Goal: Browse casually: Explore the website without a specific task or goal

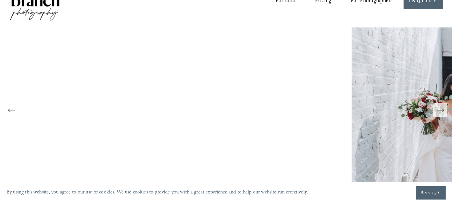
scroll to position [25, 0]
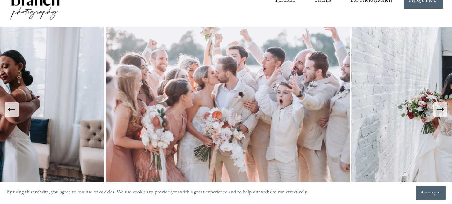
click at [11, 111] on icon "Previous Slide" at bounding box center [11, 109] width 9 height 9
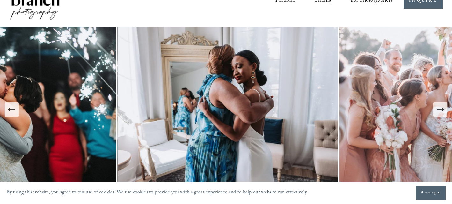
click at [11, 111] on icon "Previous Slide" at bounding box center [11, 109] width 9 height 9
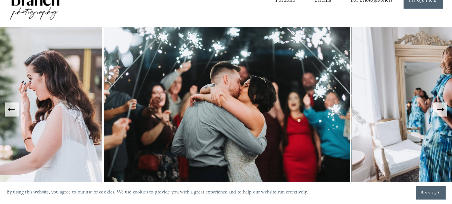
click at [11, 111] on icon "Previous Slide" at bounding box center [11, 109] width 9 height 9
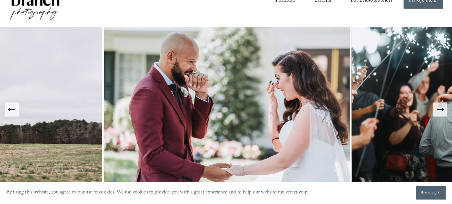
click at [12, 111] on icon "Previous Slide" at bounding box center [11, 109] width 9 height 9
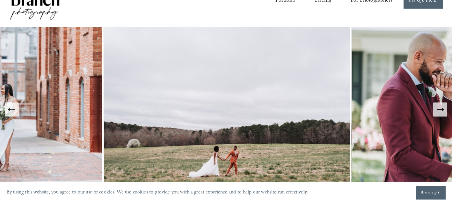
click at [12, 111] on icon "Previous Slide" at bounding box center [11, 109] width 9 height 9
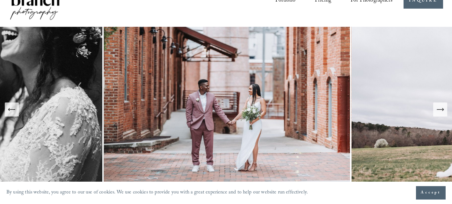
click at [12, 111] on icon "Previous Slide" at bounding box center [11, 109] width 9 height 9
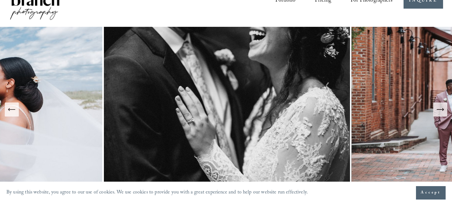
click at [12, 111] on icon "Previous Slide" at bounding box center [11, 109] width 9 height 9
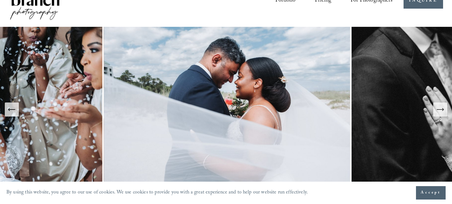
click at [12, 111] on icon "Previous Slide" at bounding box center [11, 109] width 9 height 9
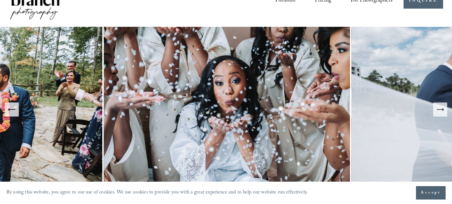
click at [12, 111] on icon "Previous Slide" at bounding box center [11, 109] width 9 height 9
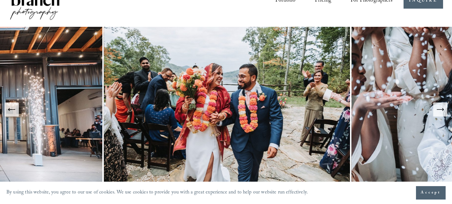
click at [13, 112] on icon "Previous Slide" at bounding box center [11, 109] width 9 height 9
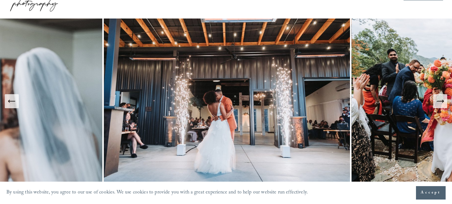
scroll to position [34, 0]
click at [14, 105] on icon "Previous Slide" at bounding box center [11, 100] width 9 height 9
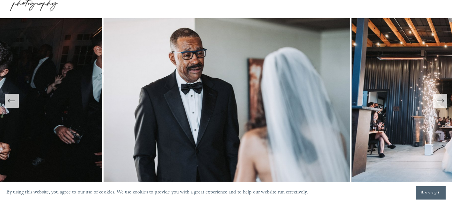
click at [14, 105] on icon "Previous Slide" at bounding box center [11, 100] width 9 height 9
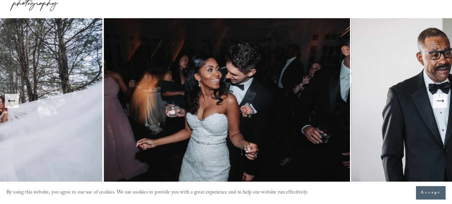
click at [14, 105] on icon "Previous Slide" at bounding box center [11, 100] width 9 height 9
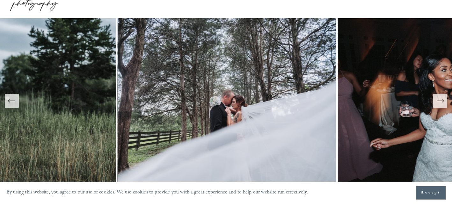
click at [14, 105] on icon "Previous Slide" at bounding box center [11, 100] width 9 height 9
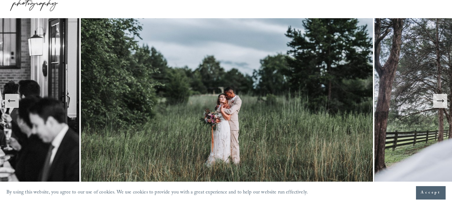
click at [14, 105] on icon "Previous Slide" at bounding box center [11, 100] width 9 height 9
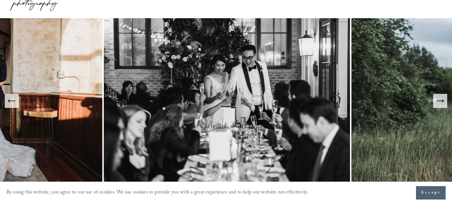
click at [14, 105] on icon "Previous Slide" at bounding box center [11, 100] width 9 height 9
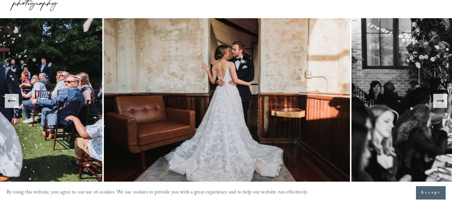
click at [14, 105] on icon "Previous Slide" at bounding box center [11, 100] width 9 height 9
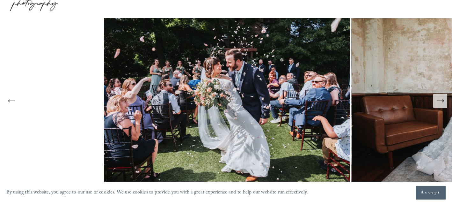
click at [14, 105] on icon "Previous Slide" at bounding box center [11, 100] width 9 height 9
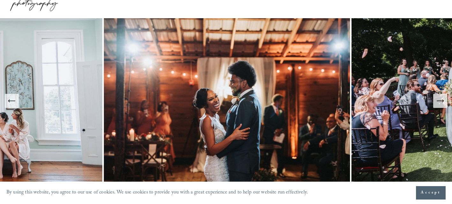
click at [14, 105] on icon "Previous Slide" at bounding box center [11, 100] width 9 height 9
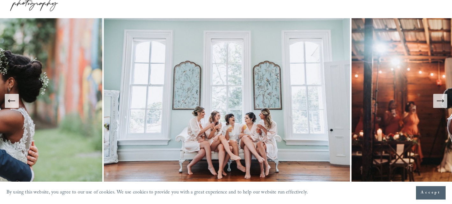
click at [14, 105] on icon "Previous Slide" at bounding box center [11, 100] width 9 height 9
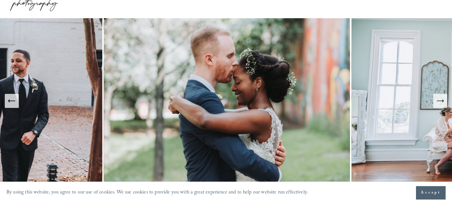
click at [14, 105] on icon "Previous Slide" at bounding box center [11, 100] width 9 height 9
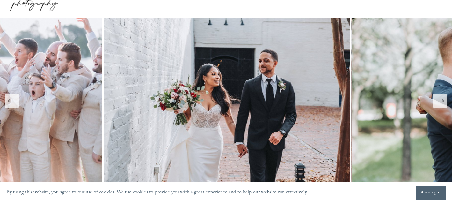
click at [14, 105] on icon "Previous Slide" at bounding box center [11, 100] width 9 height 9
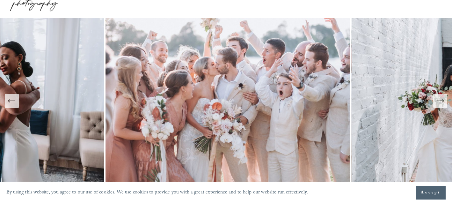
click at [14, 105] on icon "Previous Slide" at bounding box center [11, 100] width 9 height 9
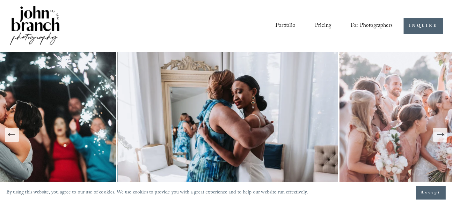
scroll to position [0, 0]
